Goal: Task Accomplishment & Management: Complete application form

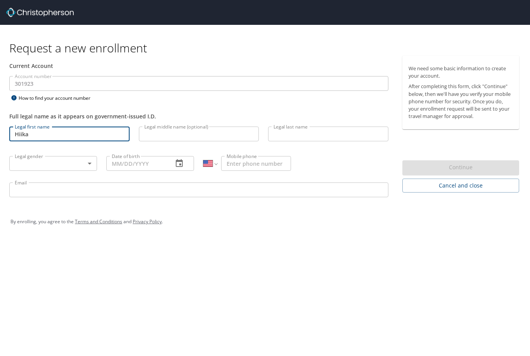
select select "US"
type input "H"
type input "[PERSON_NAME]"
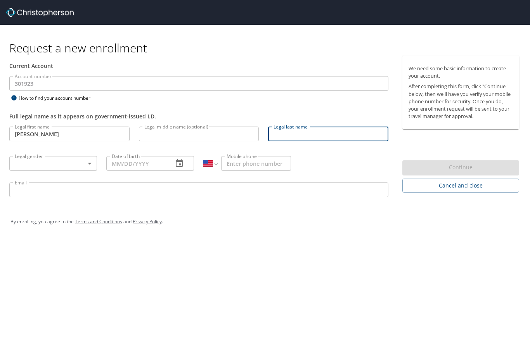
click at [282, 135] on input "Legal last name" at bounding box center [328, 133] width 120 height 15
type input "Hamada"
click at [77, 163] on body "Request a new enrollment Current Account Account number 301923 Account number H…" at bounding box center [265, 178] width 530 height 356
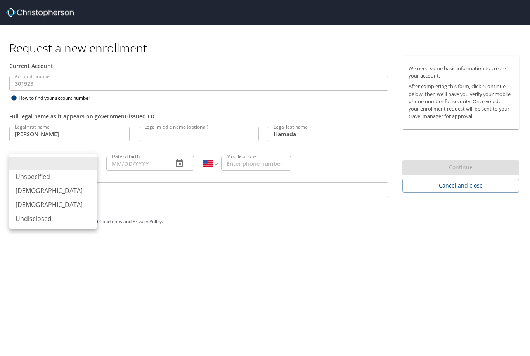
click at [67, 209] on li "[DEMOGRAPHIC_DATA]" at bounding box center [53, 205] width 88 height 14
type input "[DEMOGRAPHIC_DATA]"
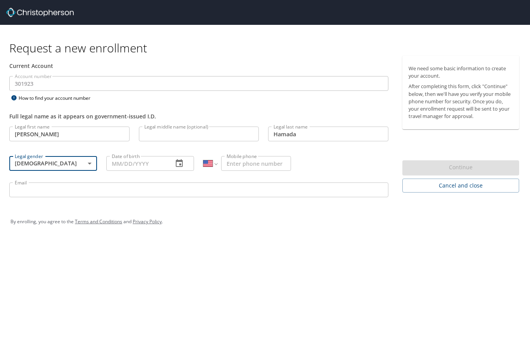
click at [179, 161] on icon "button" at bounding box center [179, 163] width 7 height 8
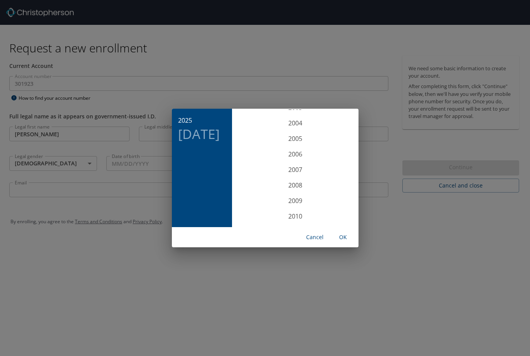
scroll to position [1620, 0]
click at [304, 110] on div "2003" at bounding box center [295, 112] width 120 height 16
click at [259, 123] on div "Jan" at bounding box center [255, 123] width 40 height 29
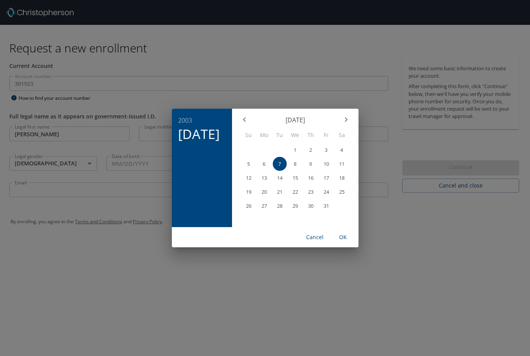
click at [296, 149] on p "1" at bounding box center [295, 149] width 3 height 5
click at [348, 237] on span "OK" at bounding box center [343, 237] width 19 height 10
type input "[DATE]"
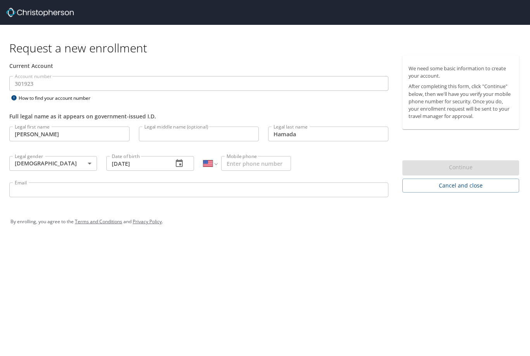
click at [228, 165] on input "Mobile phone" at bounding box center [256, 163] width 70 height 15
type input "[PHONE_NUMBER]"
click at [187, 193] on input "Email" at bounding box center [198, 189] width 379 height 15
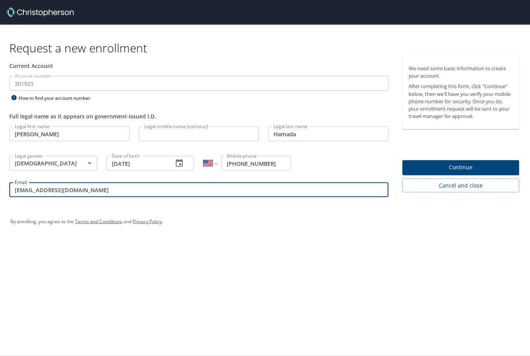
scroll to position [1, 0]
type input "[EMAIL_ADDRESS][DOMAIN_NAME]"
click at [315, 253] on div "Request a new enrollment Current Account Account number 301923 Account number H…" at bounding box center [265, 178] width 530 height 356
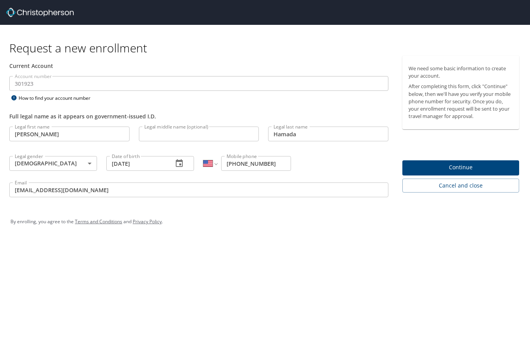
scroll to position [0, 0]
click at [484, 166] on span "Continue" at bounding box center [461, 168] width 105 height 10
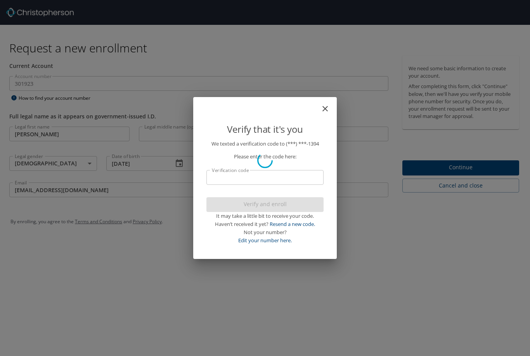
click at [305, 178] on div at bounding box center [265, 160] width 530 height 392
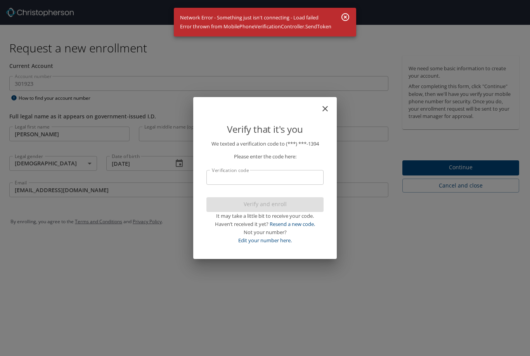
click at [328, 110] on icon "close" at bounding box center [325, 108] width 9 height 9
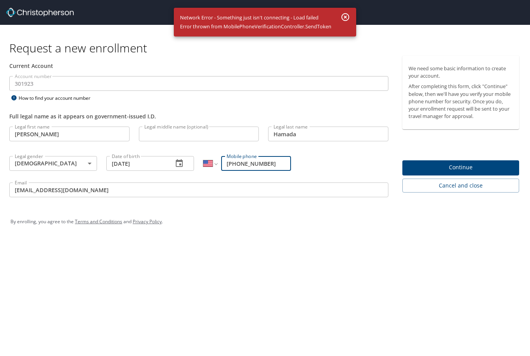
click at [482, 170] on span "Continue" at bounding box center [461, 168] width 105 height 10
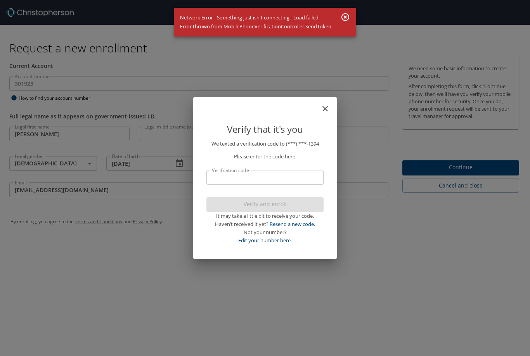
click at [268, 178] on input "Verification code" at bounding box center [264, 177] width 117 height 15
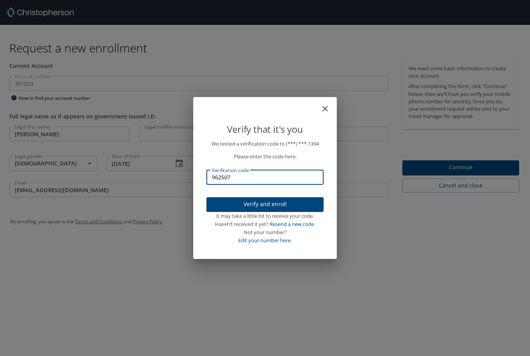
type input "962507"
click at [287, 202] on span "Verify and enroll" at bounding box center [265, 204] width 105 height 10
